Goal: Task Accomplishment & Management: Manage account settings

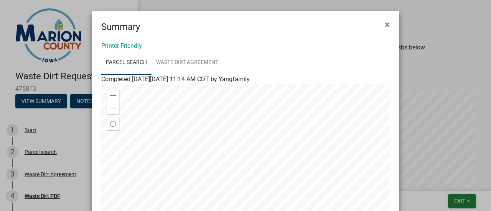
scroll to position [83, 0]
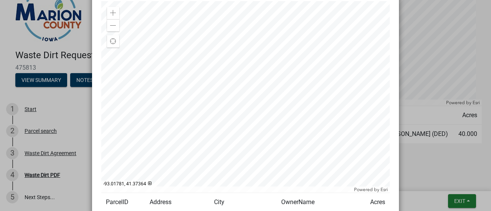
click at [464, 199] on ngb-modal-window "Summary × Printer Friendly Parcel search Waste Dirt Agreement Completed [DATE][…" at bounding box center [245, 105] width 491 height 211
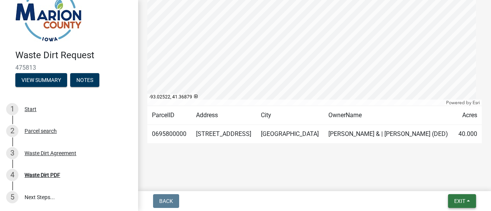
click at [461, 199] on span "Exit" at bounding box center [459, 201] width 11 height 6
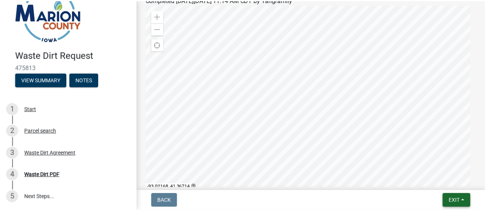
scroll to position [87, 0]
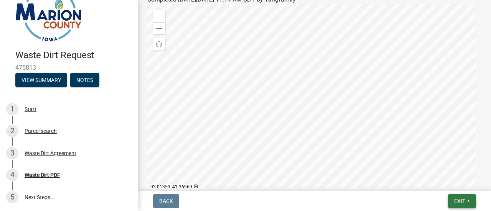
click at [465, 198] on span "Exit" at bounding box center [459, 201] width 11 height 6
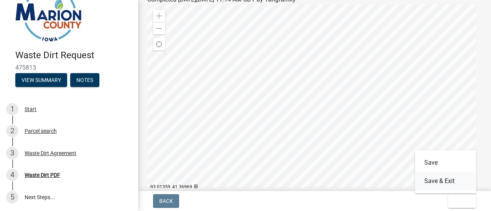
click at [437, 180] on button "Save & Exit" at bounding box center [445, 181] width 61 height 18
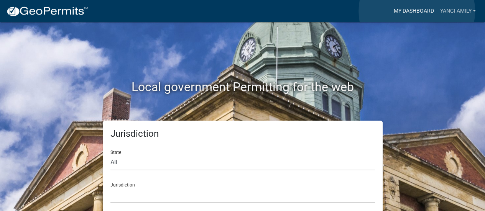
click at [417, 11] on link "My Dashboard" at bounding box center [413, 11] width 46 height 15
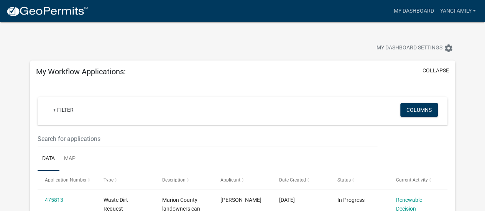
click at [46, 160] on link "Data" at bounding box center [49, 159] width 22 height 25
click at [146, 64] on div "My Workflow Applications: collapse" at bounding box center [242, 72] width 425 height 23
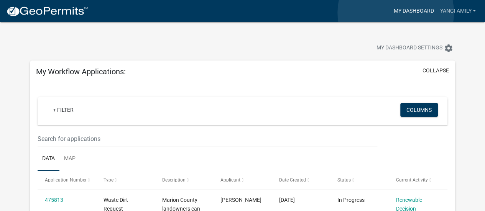
click at [396, 13] on link "My Dashboard" at bounding box center [413, 11] width 46 height 15
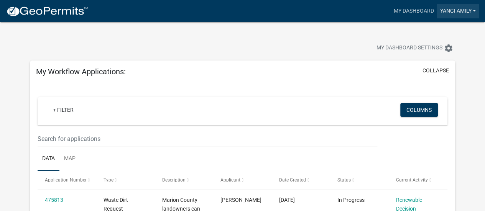
click at [455, 11] on link "Yangfamily" at bounding box center [458, 11] width 42 height 15
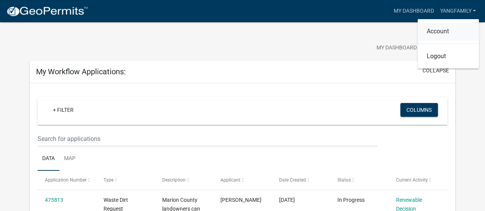
click at [444, 31] on link "Account" at bounding box center [448, 31] width 61 height 18
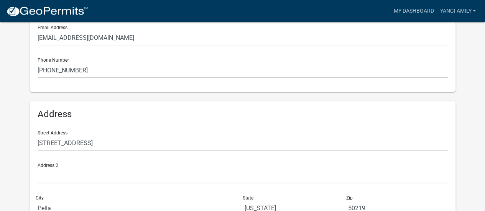
scroll to position [235, 0]
